Goal: Download file/media

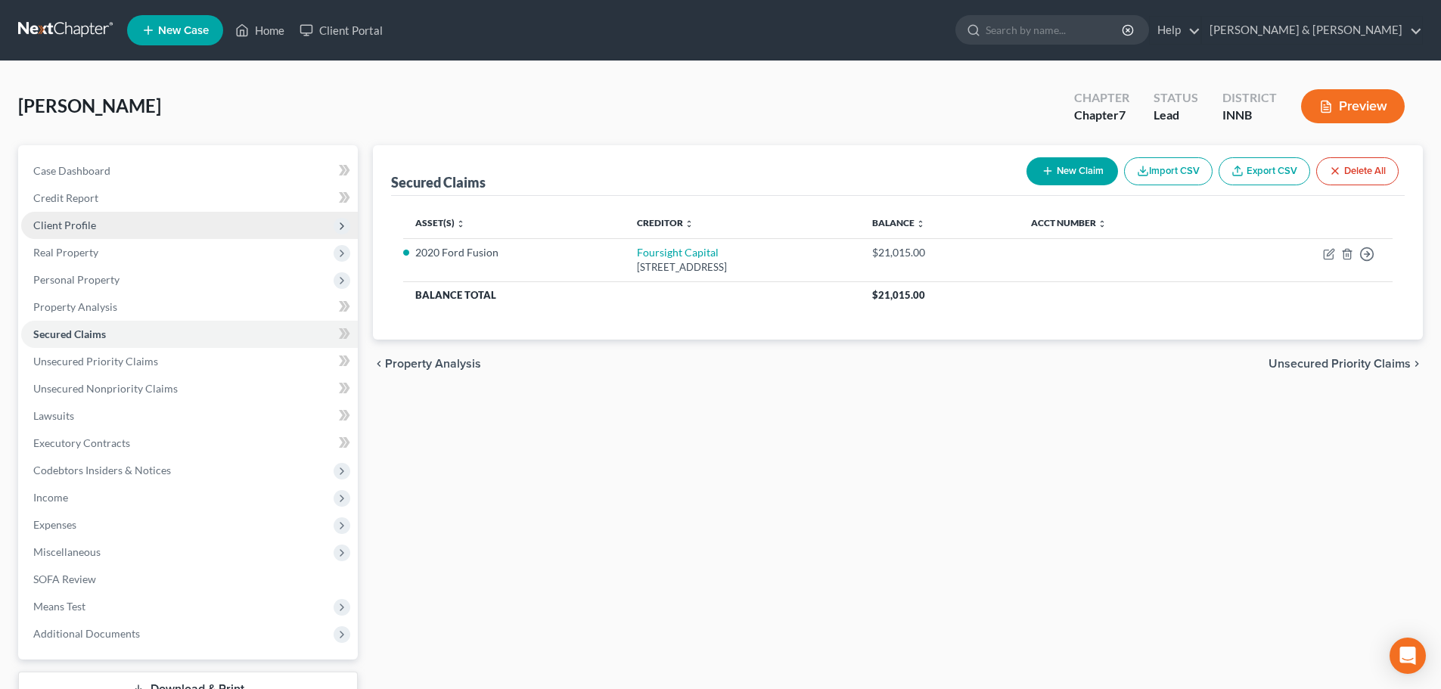
click at [85, 229] on span "Client Profile" at bounding box center [64, 225] width 63 height 13
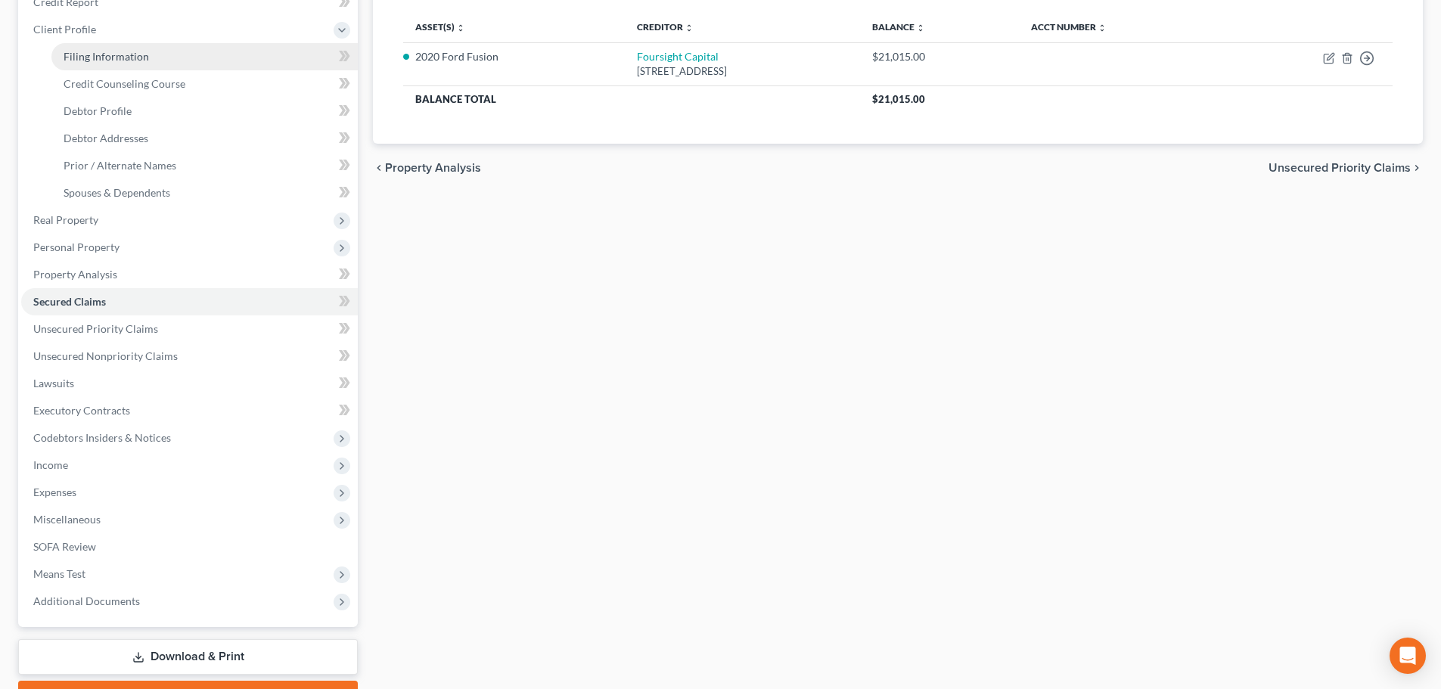
scroll to position [278, 0]
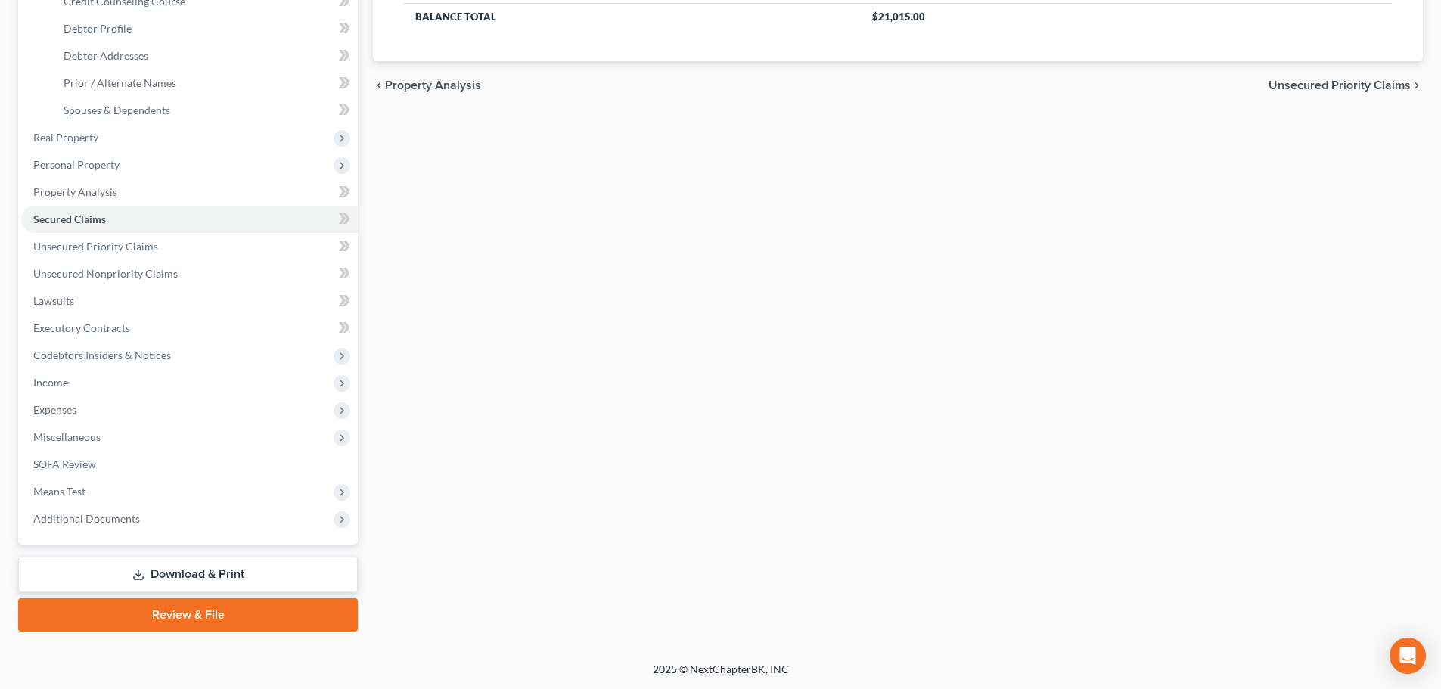
click at [139, 567] on link "Download & Print" at bounding box center [188, 575] width 340 height 36
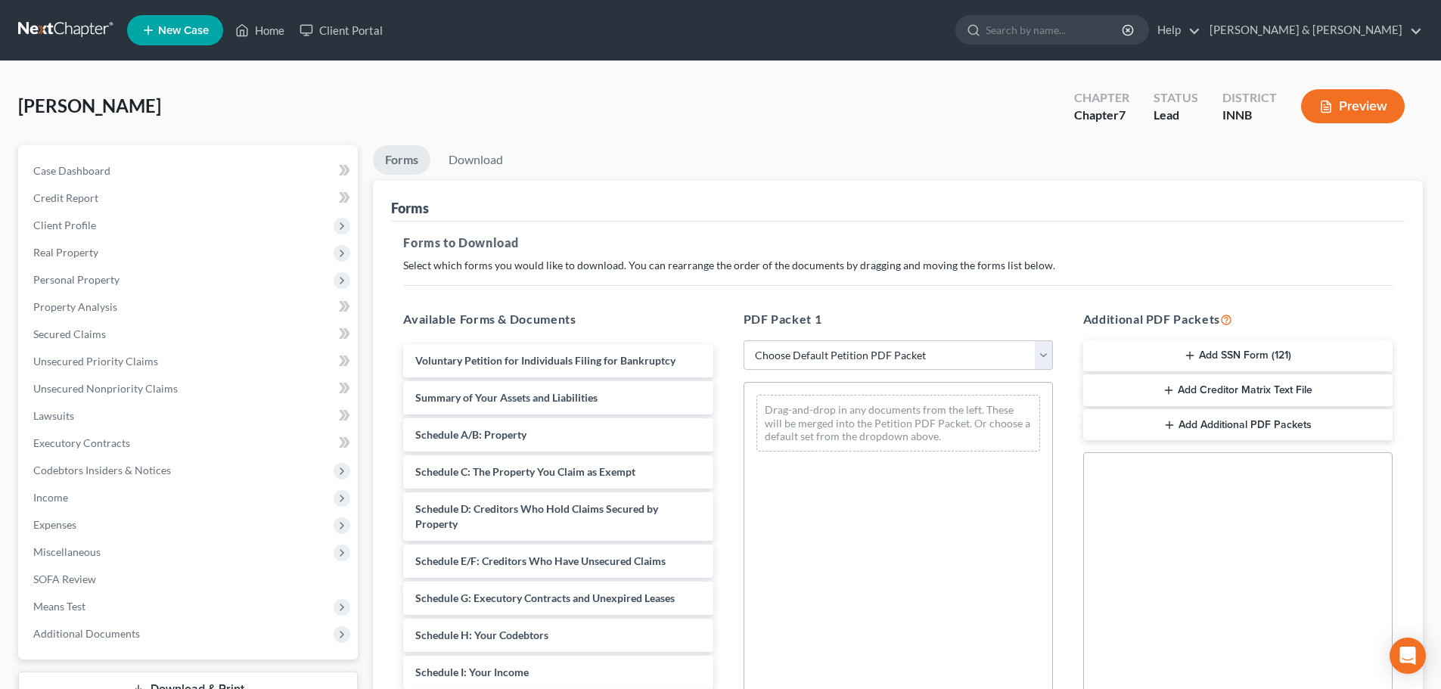
click at [1246, 355] on button "Add SSN Form (121)" at bounding box center [1238, 356] width 309 height 32
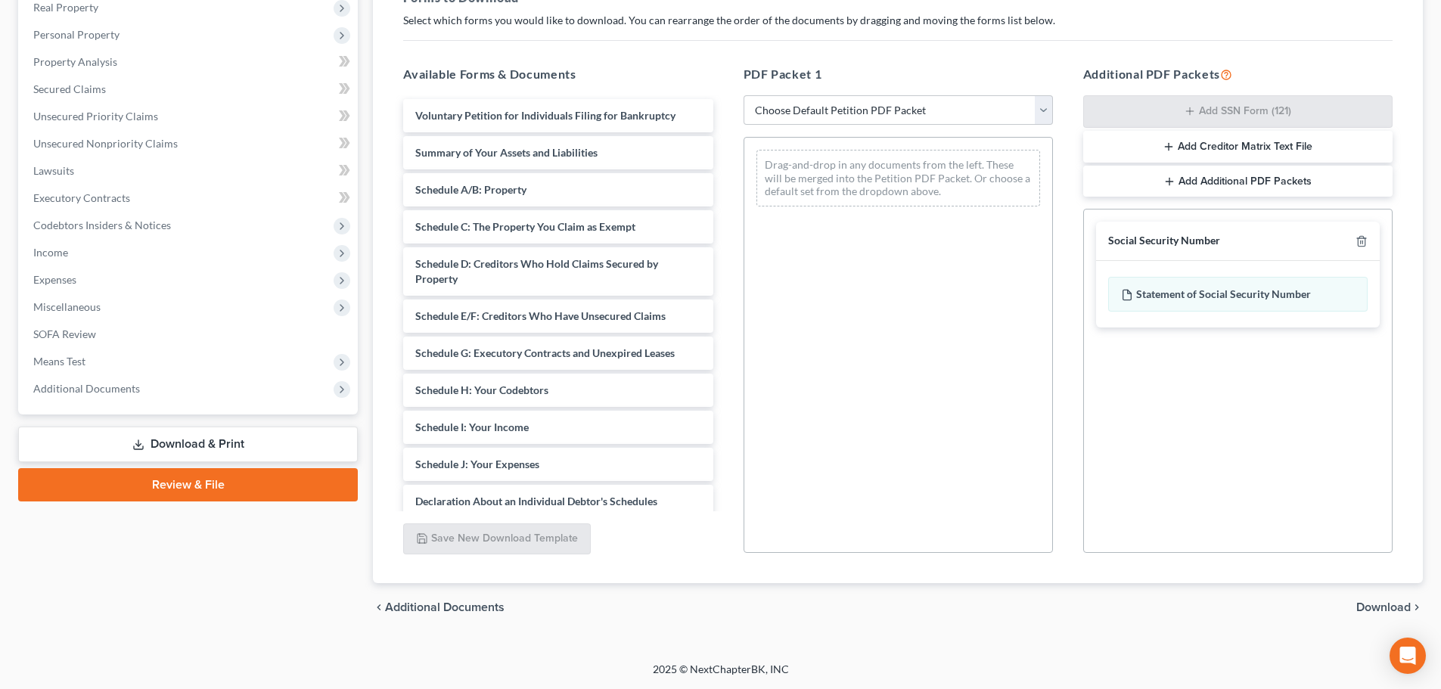
click at [1369, 614] on span "Download" at bounding box center [1384, 608] width 54 height 12
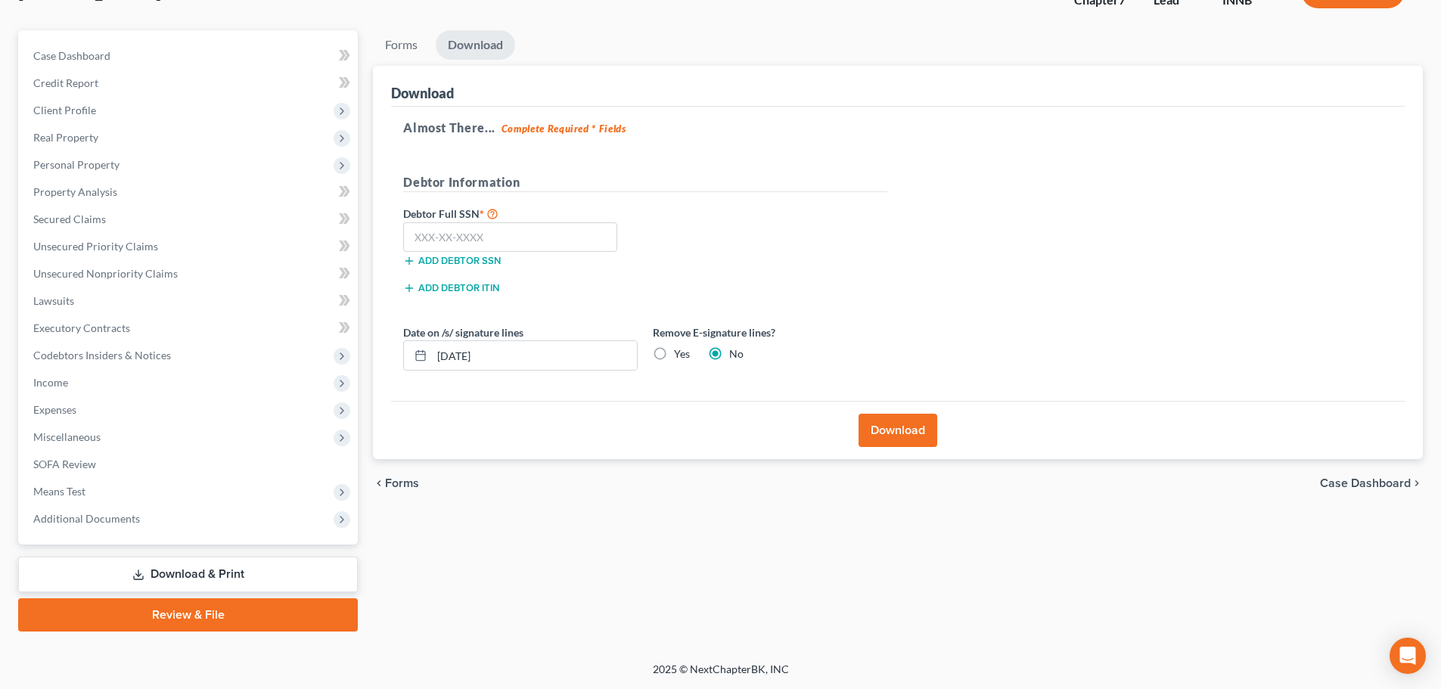
scroll to position [115, 0]
click at [506, 242] on input "text" at bounding box center [510, 237] width 214 height 30
paste input "308-08-0155"
type input "308-08-0155"
click at [510, 356] on input "[DATE]" at bounding box center [534, 355] width 205 height 29
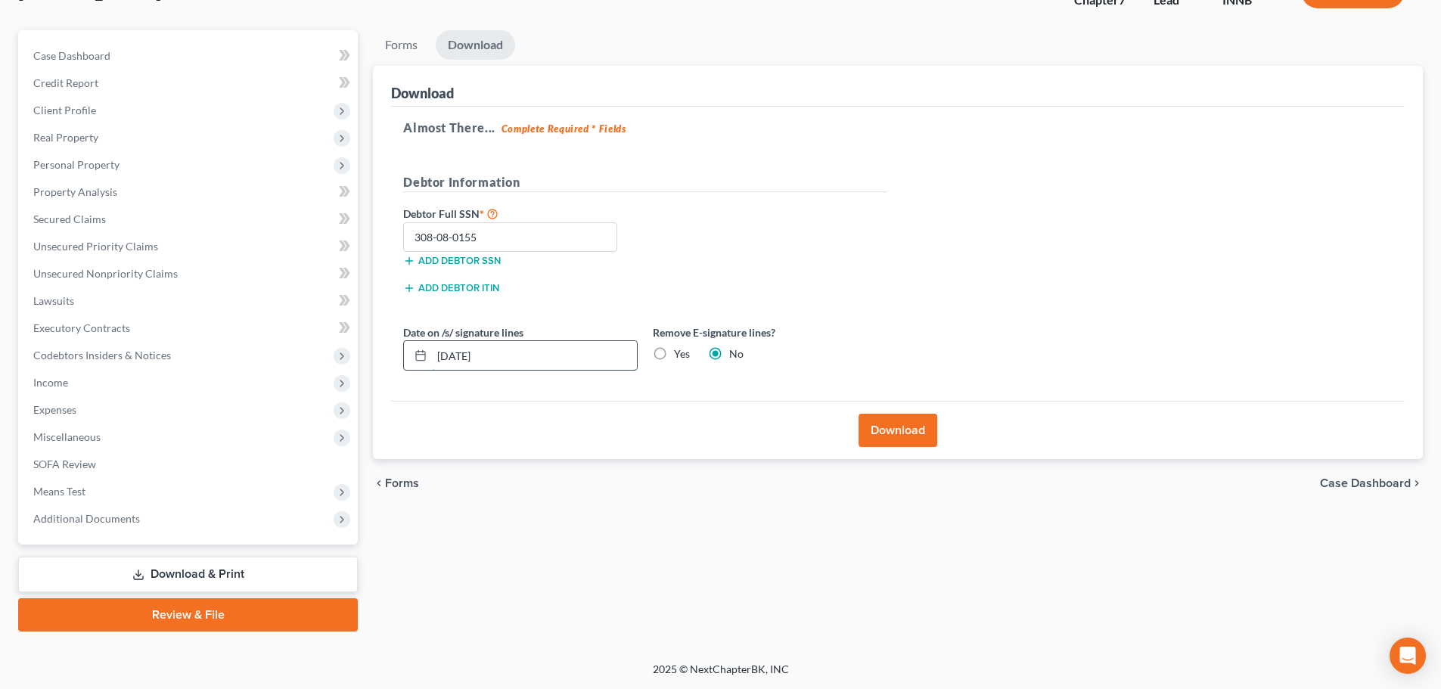
click at [510, 356] on input "[DATE]" at bounding box center [534, 355] width 205 height 29
click at [500, 345] on input "[DATE]" at bounding box center [534, 355] width 205 height 29
drag, startPoint x: 498, startPoint y: 351, endPoint x: 383, endPoint y: 355, distance: 115.1
click at [383, 355] on div "Download Almost There... Complete Required * Fields Debtor Information Debtor F…" at bounding box center [898, 263] width 1050 height 394
click at [674, 357] on label "Yes" at bounding box center [682, 354] width 16 height 15
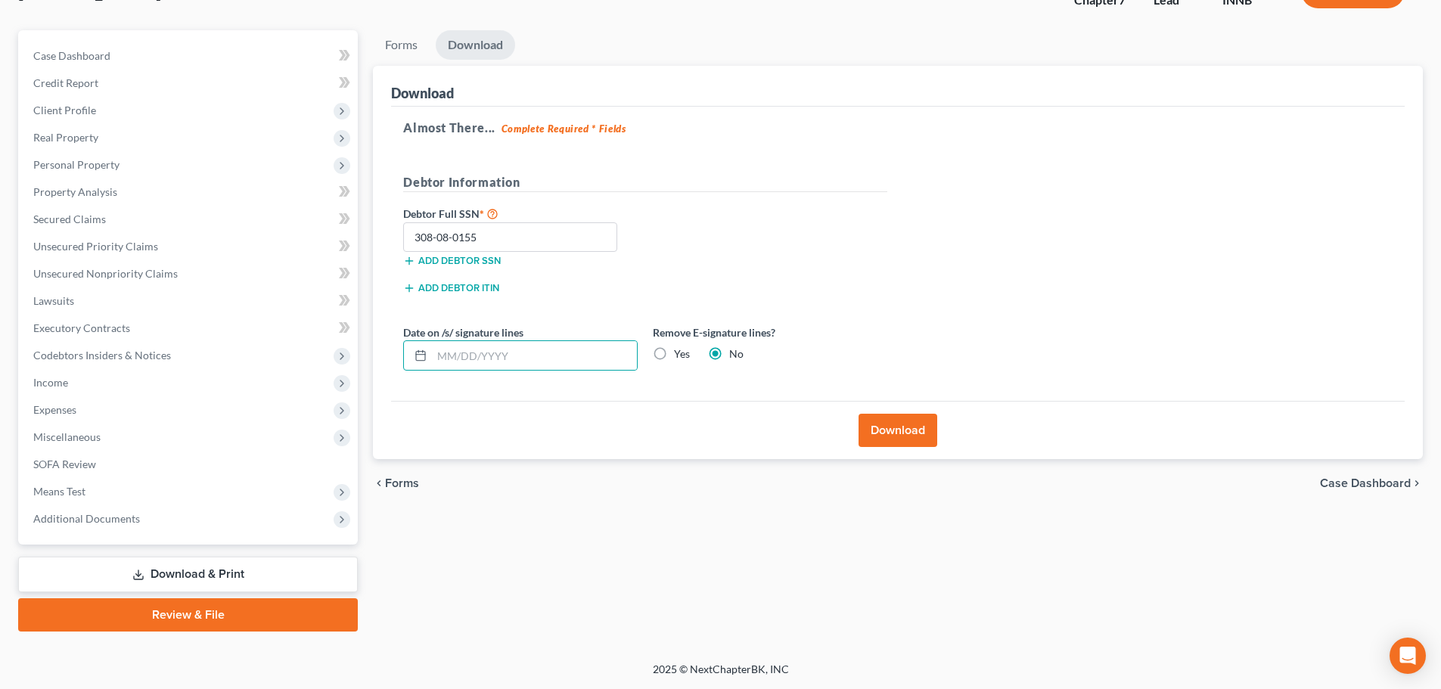
click at [680, 356] on input "Yes" at bounding box center [685, 352] width 10 height 10
radio input "true"
radio input "false"
click at [890, 434] on button "Download" at bounding box center [898, 430] width 79 height 33
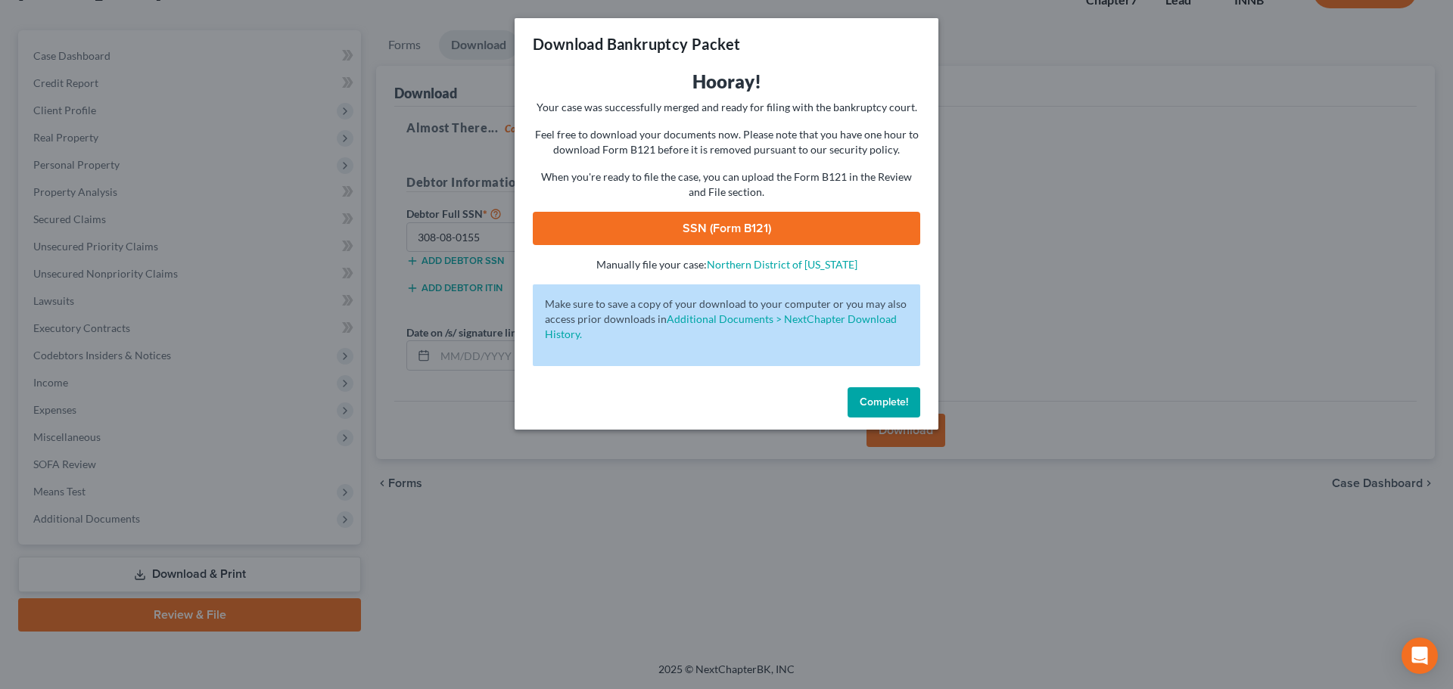
click at [851, 230] on link "SSN (Form B121)" at bounding box center [726, 228] width 387 height 33
click at [861, 402] on span "Complete!" at bounding box center [884, 402] width 48 height 13
